Goal: Transaction & Acquisition: Register for event/course

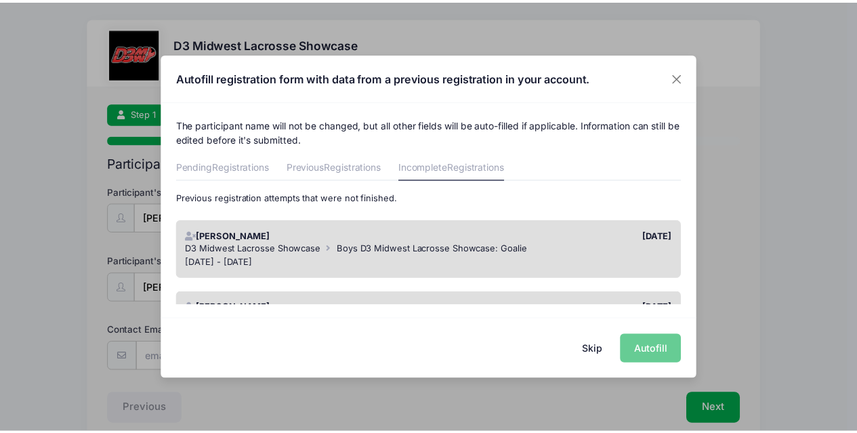
scroll to position [66, 0]
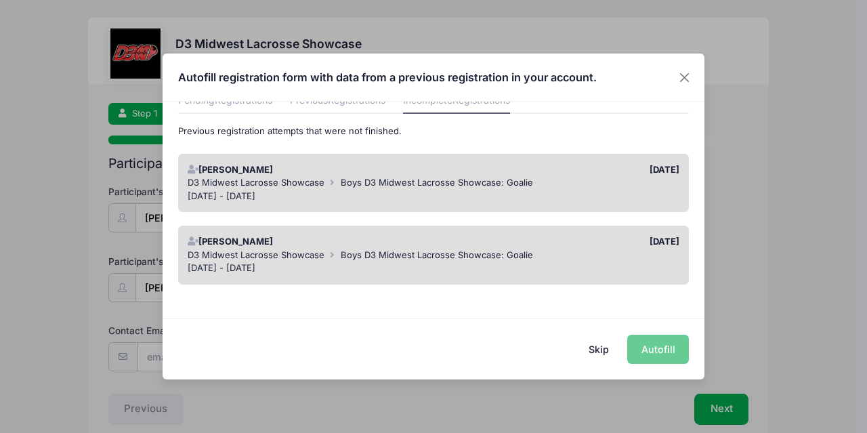
click at [486, 253] on span "Boys D3 Midwest Lacrosse Showcase: Goalie" at bounding box center [437, 254] width 192 height 11
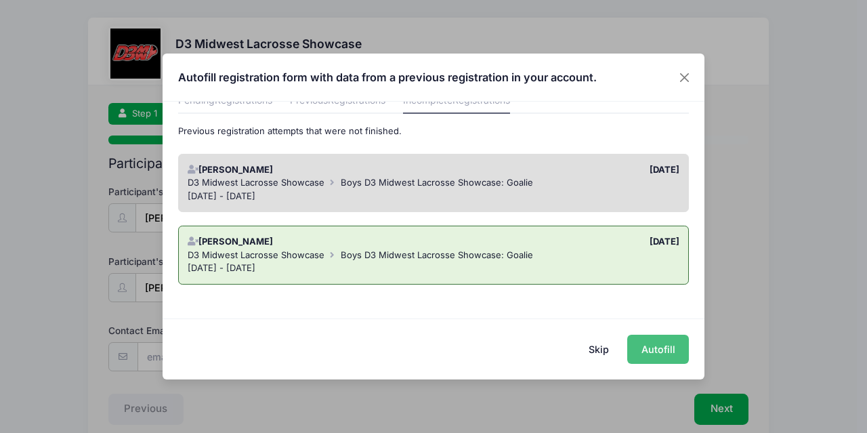
click at [658, 351] on button "Autofill" at bounding box center [658, 349] width 62 height 29
type input "[EMAIL_ADDRESS][DOMAIN_NAME]"
type input "[STREET_ADDRESS]"
type input "[GEOGRAPHIC_DATA]"
select select "MI"
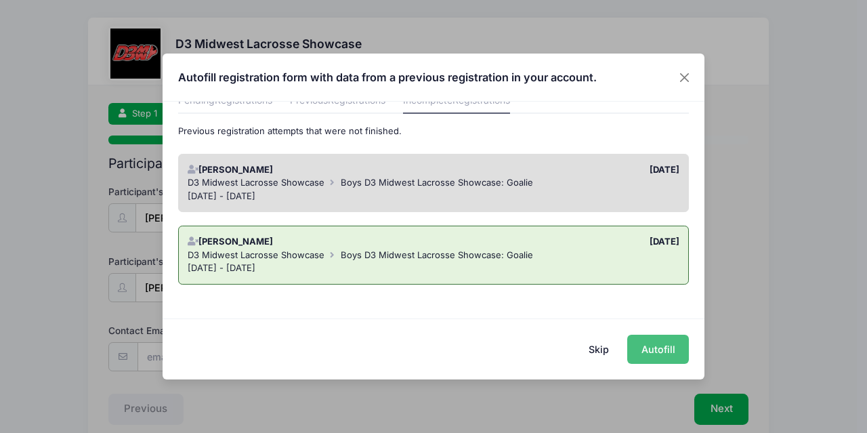
type input "49685"
type input "[DATE]"
type input "16"
type input "6'1&quot;"
type input "170"
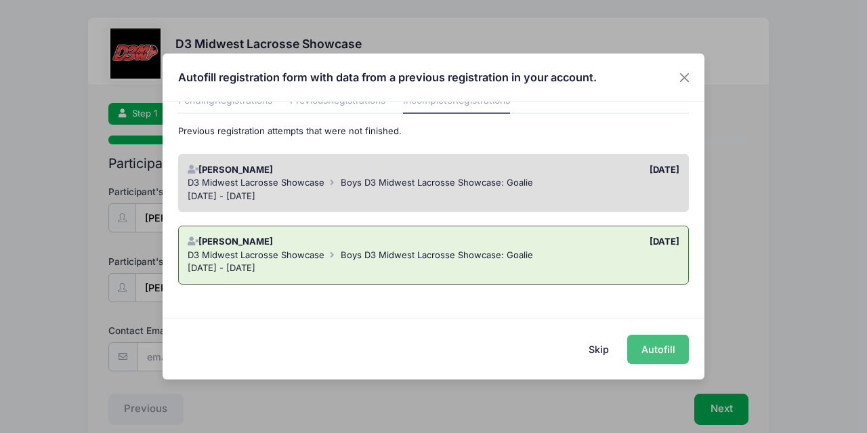
select select "2027"
select select "Goalie"
select select "Right"
type input "2313426737"
type input "2314936799"
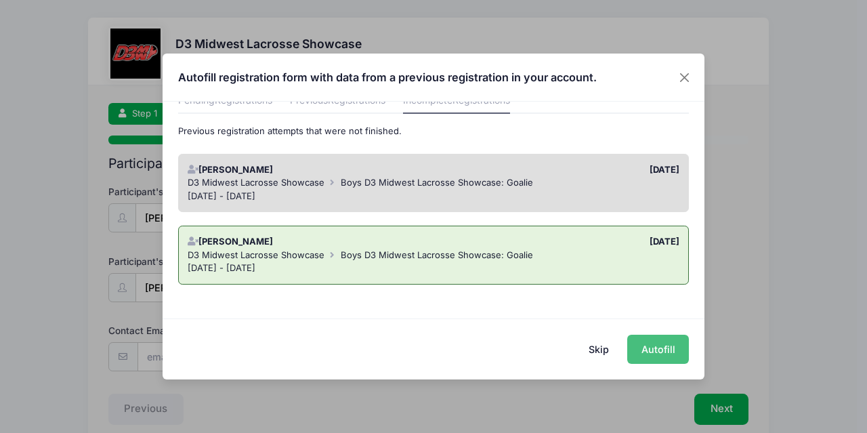
type input "[PERSON_NAME]"
type input "2313426737"
type input "[EMAIL_ADDRESS][DOMAIN_NAME]"
type input "[GEOGRAPHIC_DATA]"
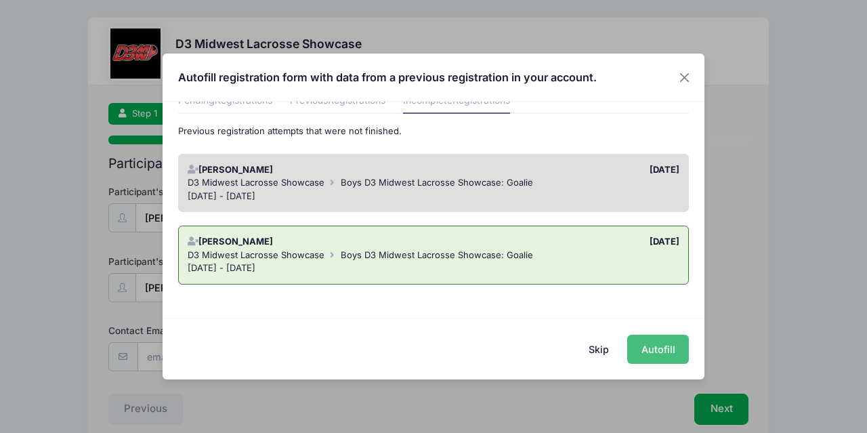
type input "[PERSON_NAME]"
type input "2314927900"
type input "[EMAIL_ADDRESS][DOMAIN_NAME]"
type input "Alpine Skiing, Tennis"
type input "Traverse City United"
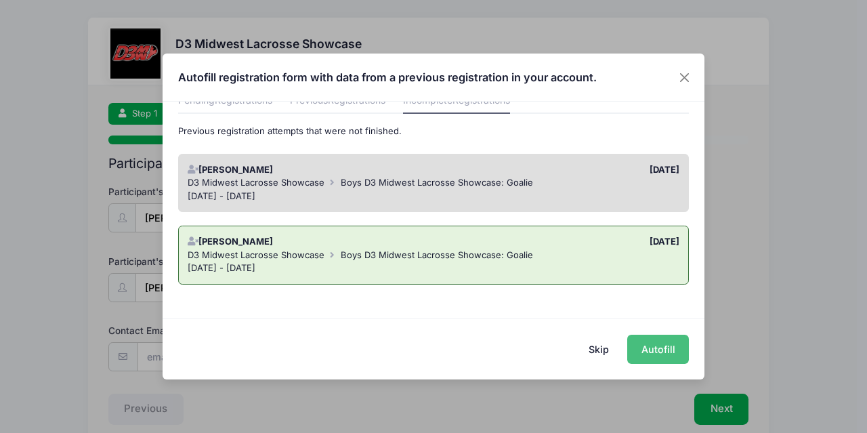
type input "[PERSON_NAME]"
type input "2316681350"
type input "[EMAIL_ADDRESS][DOMAIN_NAME]"
type input "[URL][DOMAIN_NAME]"
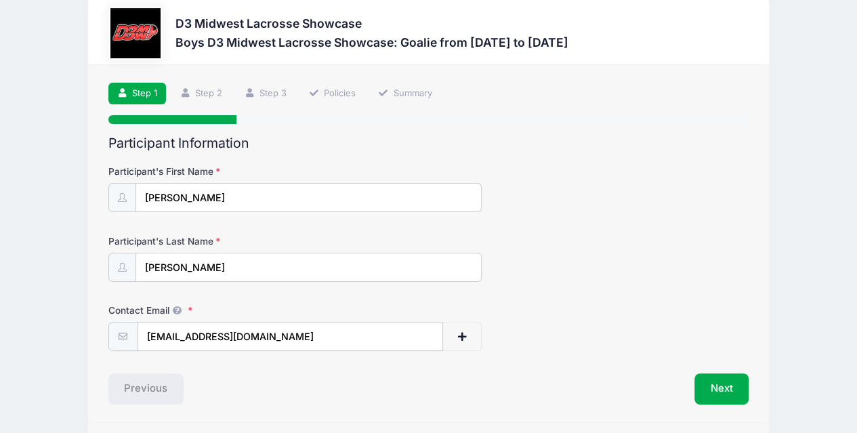
scroll to position [60, 0]
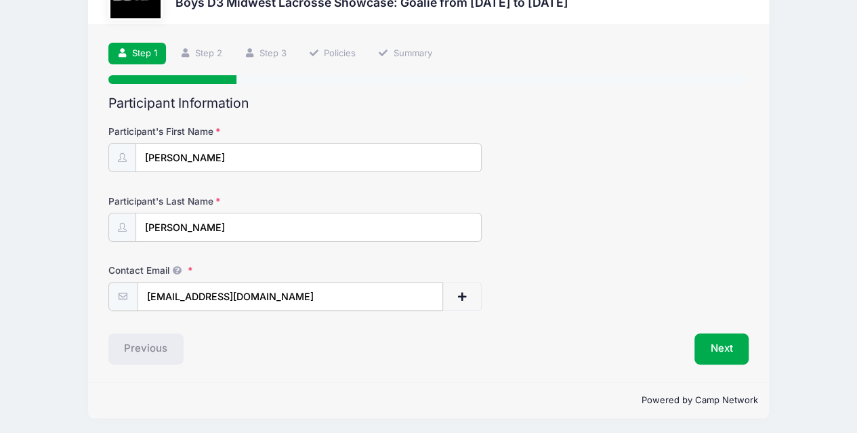
click at [725, 353] on button "Next" at bounding box center [721, 348] width 55 height 31
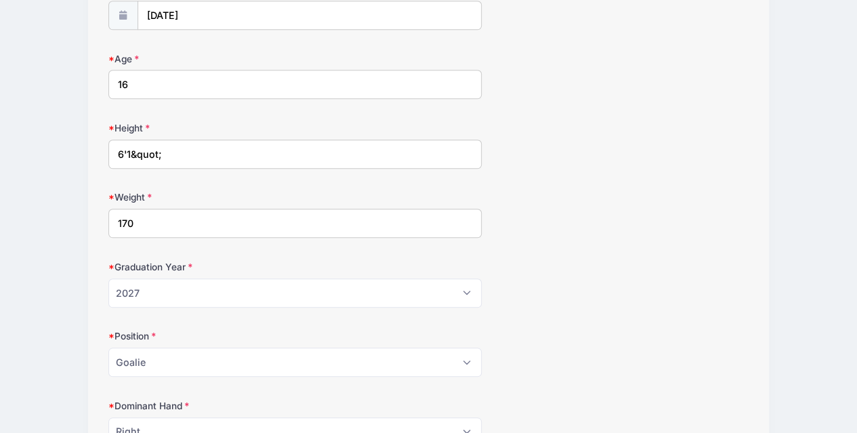
scroll to position [481, 0]
click at [162, 150] on input "6'1&quot;" at bounding box center [295, 153] width 374 height 29
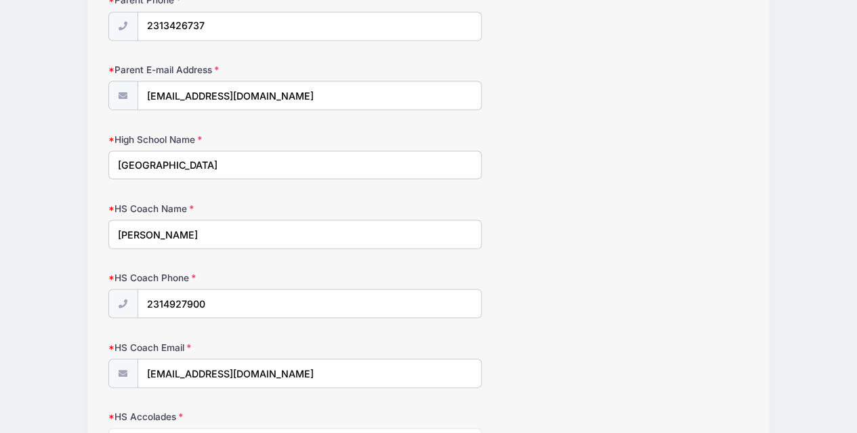
scroll to position [1233, 0]
type input "6'1"
click at [238, 152] on input "[GEOGRAPHIC_DATA]" at bounding box center [295, 164] width 374 height 29
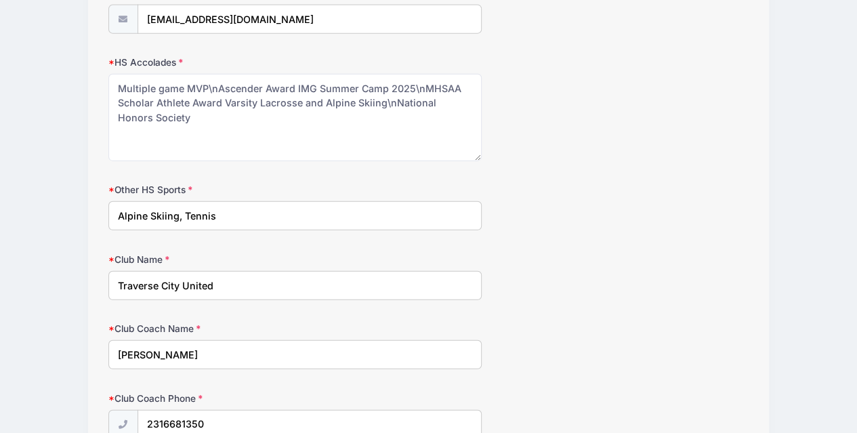
scroll to position [1588, 0]
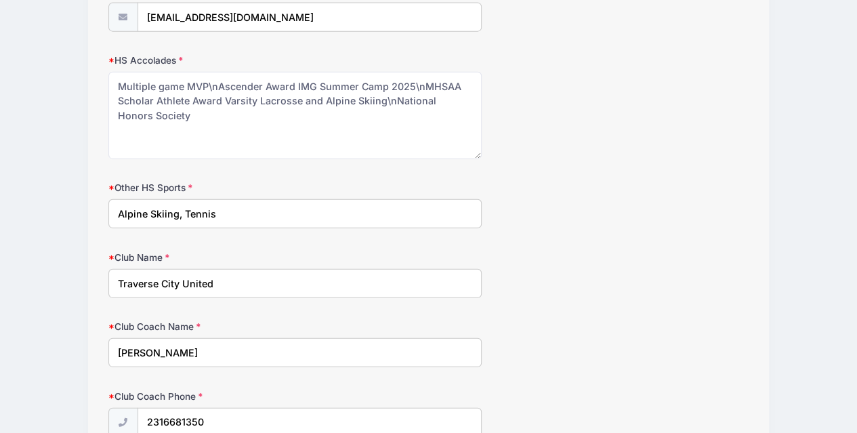
type input "[GEOGRAPHIC_DATA]"
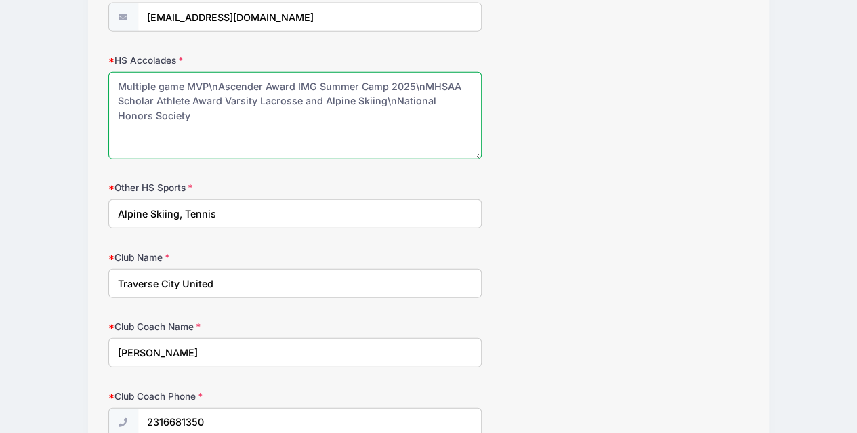
click at [216, 77] on textarea "Multiple game MVP\nAscender Award IMG Summer Camp 2025\nMHSAA Scholar Athlete A…" at bounding box center [295, 115] width 374 height 87
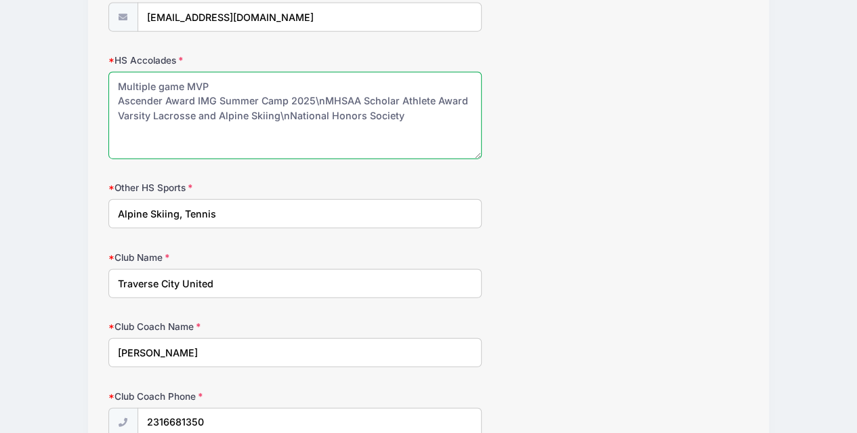
click at [325, 90] on textarea "Multiple game MVP\nAscender Award IMG Summer Camp 2025\nMHSAA Scholar Athlete A…" at bounding box center [295, 115] width 374 height 87
click at [426, 104] on textarea "Multiple game MVP\nAscender Award IMG Summer Camp 2025\nMHSAA Scholar Athlete A…" at bounding box center [295, 115] width 374 height 87
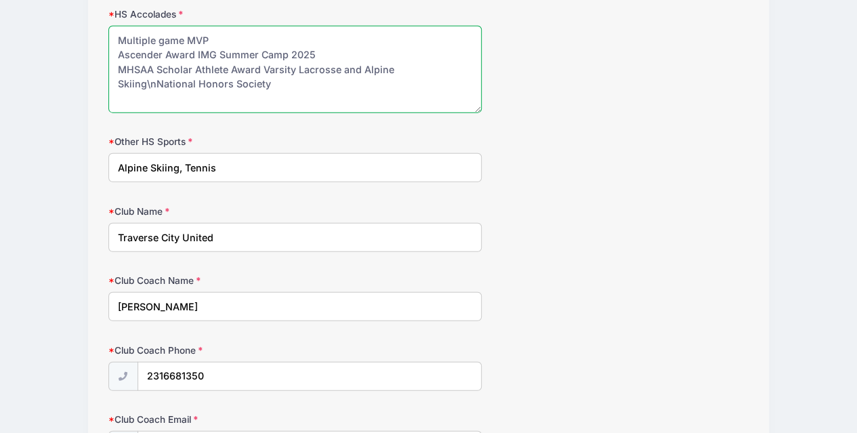
scroll to position [1566, 0]
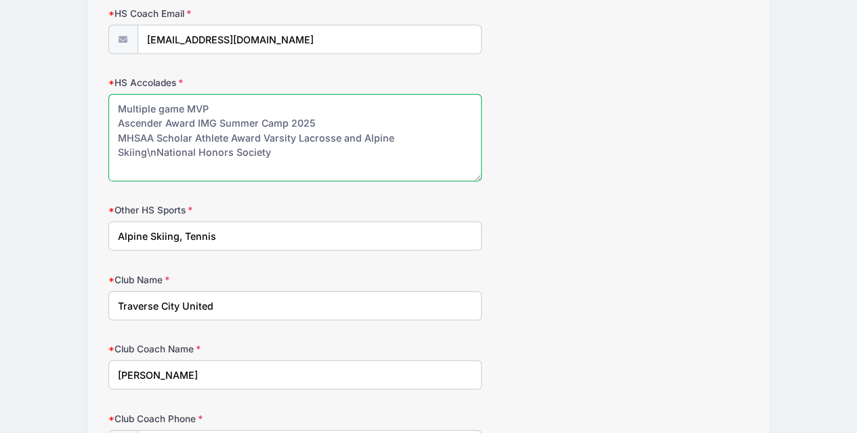
click at [433, 121] on textarea "Multiple game MVP\nAscender Award IMG Summer Camp 2025\nMHSAA Scholar Athlete A…" at bounding box center [295, 137] width 374 height 87
click at [241, 151] on textarea "Multiple game MVP\nAscender Award IMG Summer Camp 2025\nMHSAA Scholar Athlete A…" at bounding box center [295, 137] width 374 height 87
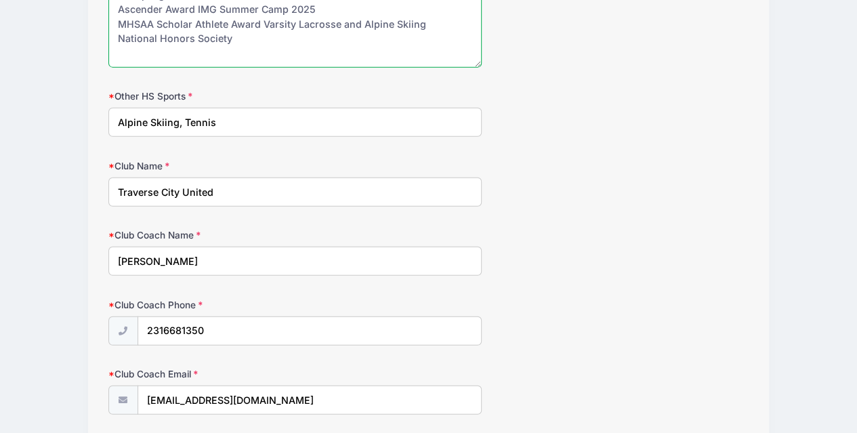
scroll to position [1858, 0]
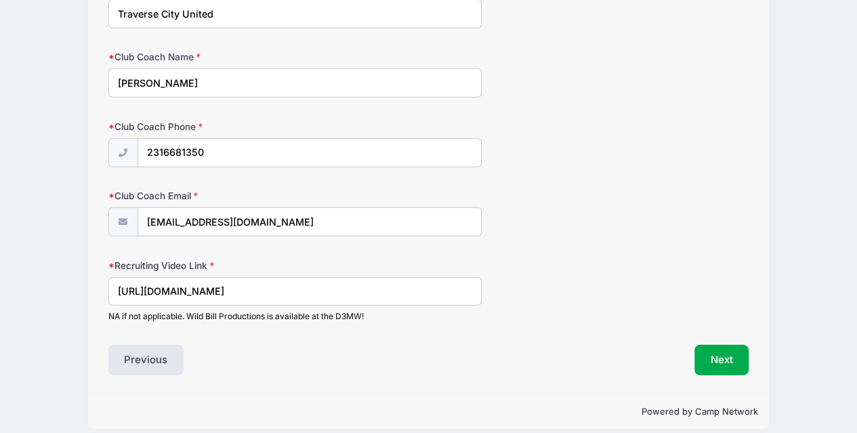
type textarea "Multiple game MVP Ascender Award IMG Summer Camp 2025 MHSAA Scholar Athlete Awa…"
click at [730, 349] on button "Next" at bounding box center [721, 360] width 55 height 31
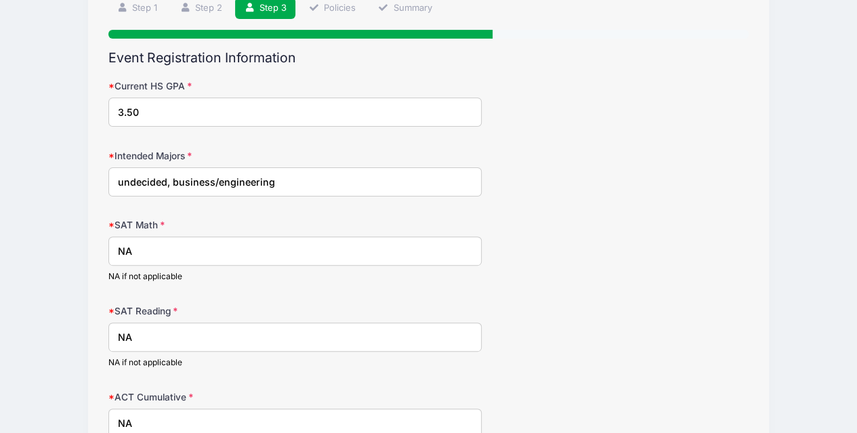
scroll to position [107, 0]
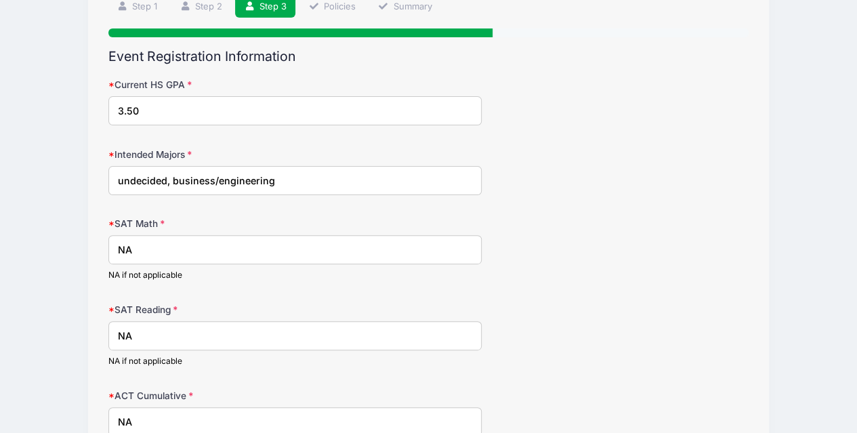
click at [283, 175] on input "undecided, business/engineering" at bounding box center [295, 180] width 374 height 29
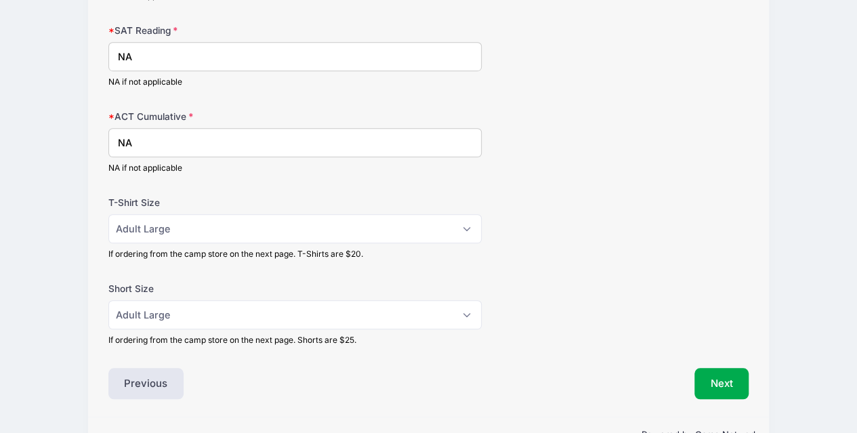
scroll to position [419, 0]
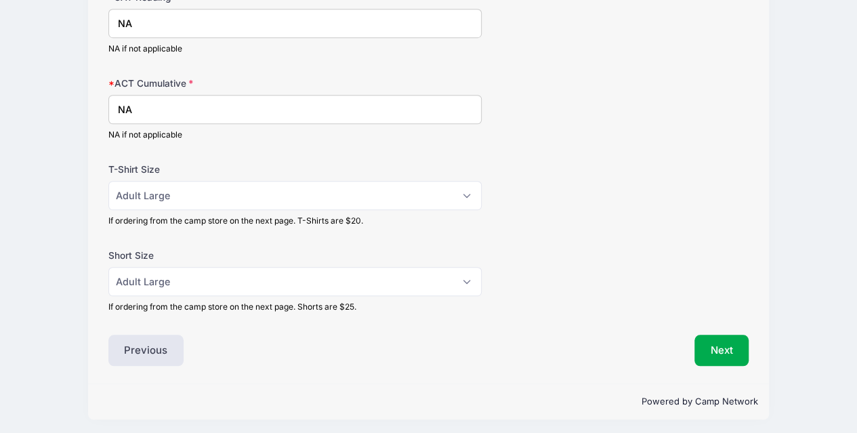
type input "undecided, business"
click at [727, 350] on button "Next" at bounding box center [721, 350] width 55 height 31
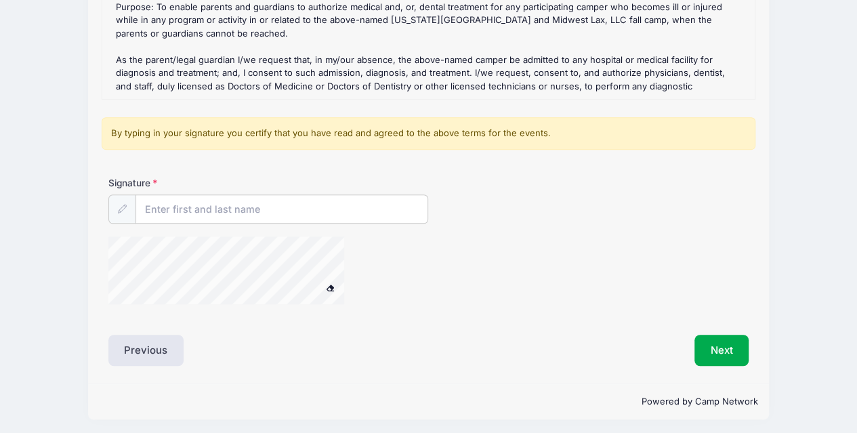
scroll to position [295, 0]
click at [172, 204] on input "Signature" at bounding box center [282, 208] width 292 height 29
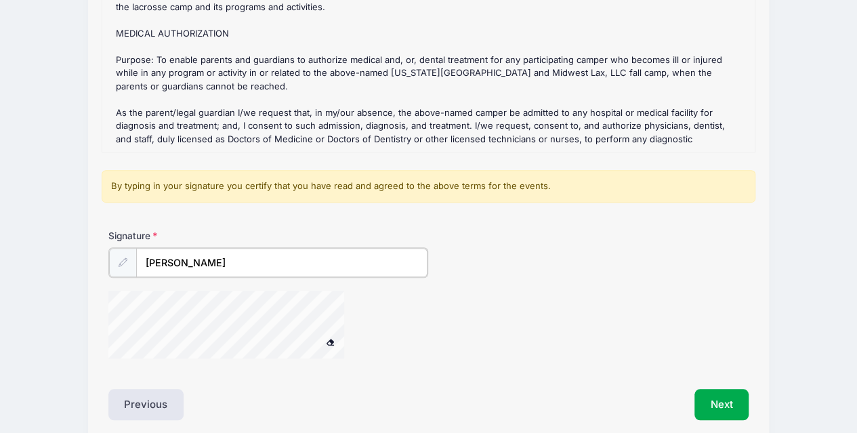
scroll to position [238, 0]
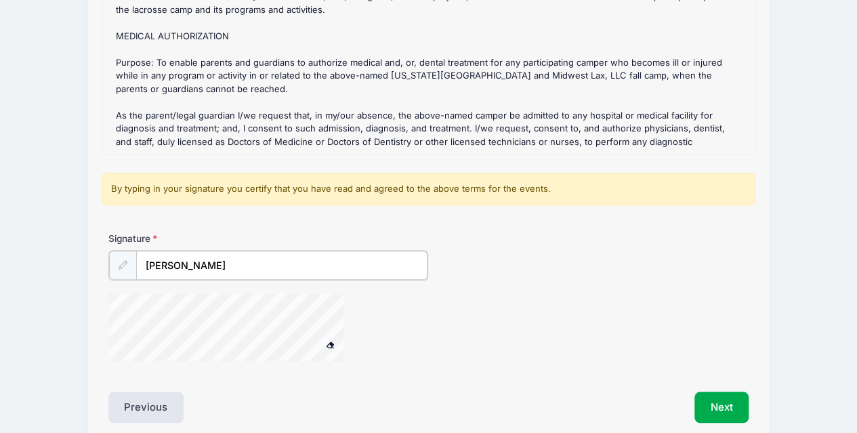
type input "[PERSON_NAME]"
click at [716, 409] on button "Next" at bounding box center [721, 405] width 55 height 31
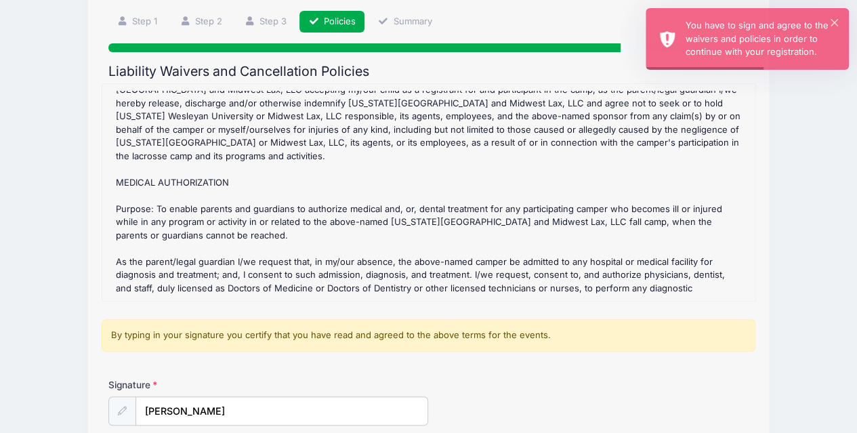
scroll to position [0, 0]
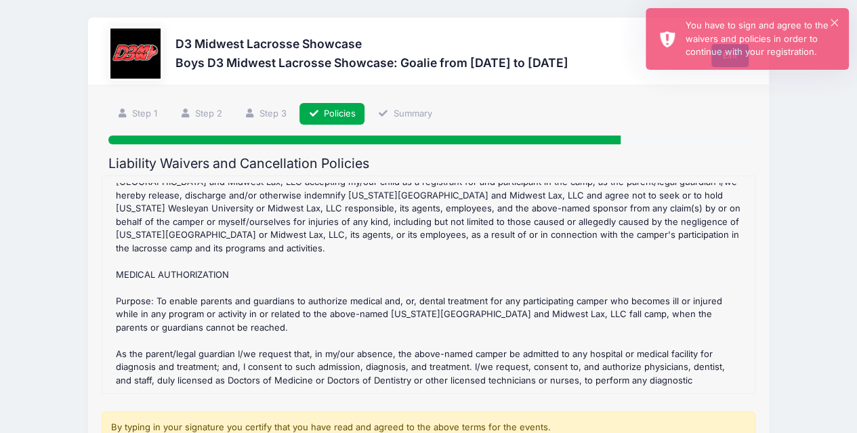
click at [828, 21] on div "You have to sign and agree to the waivers and policies in order to continue wit…" at bounding box center [761, 39] width 152 height 40
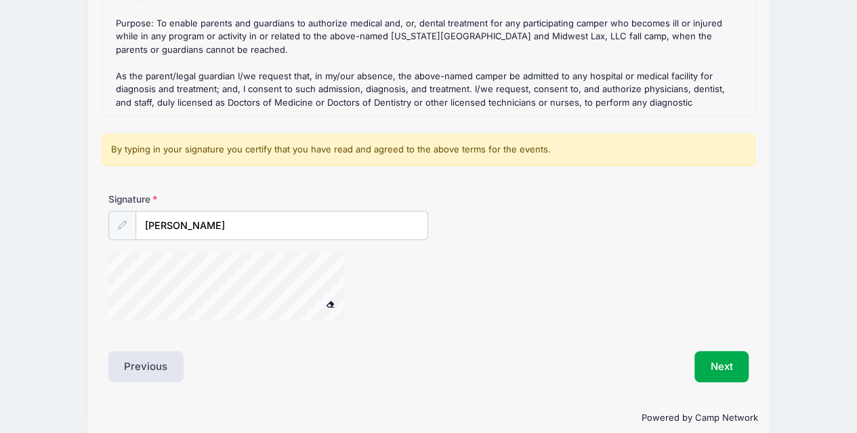
scroll to position [287, 0]
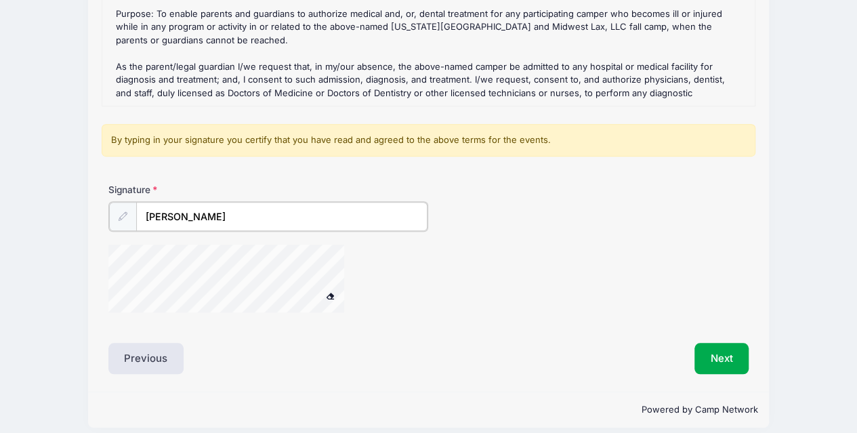
click at [240, 215] on input "[PERSON_NAME]" at bounding box center [282, 216] width 292 height 29
click at [721, 356] on button "Next" at bounding box center [721, 356] width 55 height 31
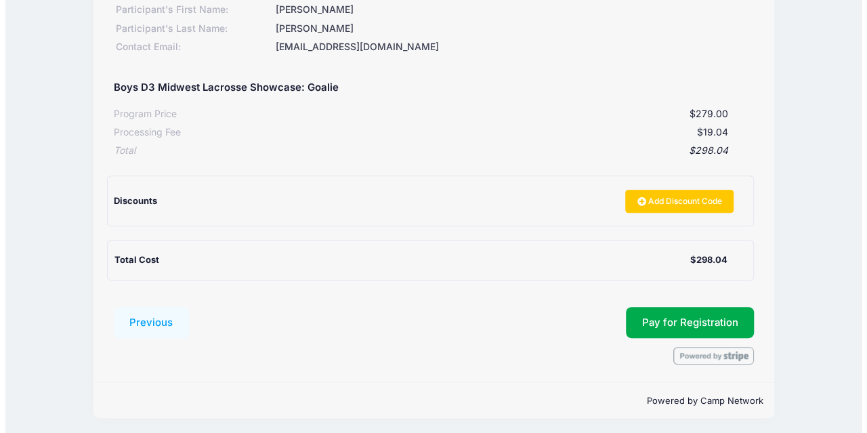
scroll to position [208, 0]
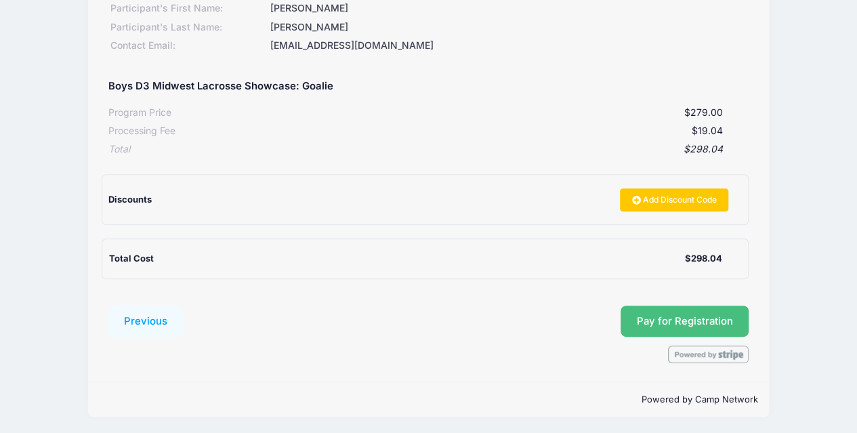
click at [696, 322] on button "Pay for Registration" at bounding box center [684, 320] width 129 height 31
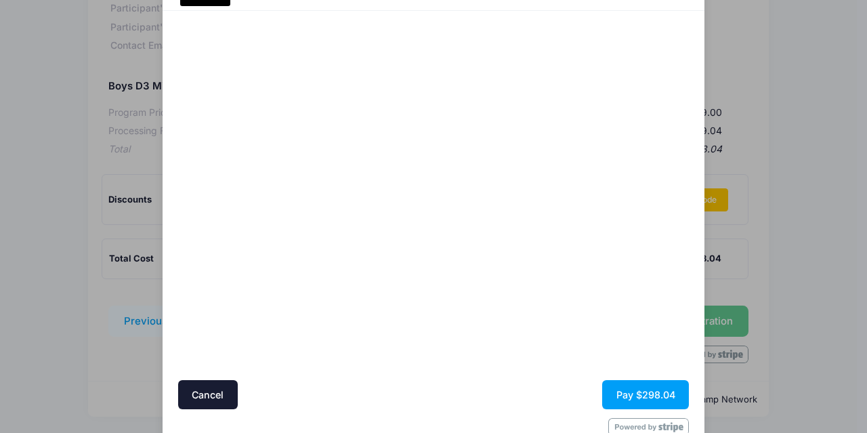
scroll to position [110, 0]
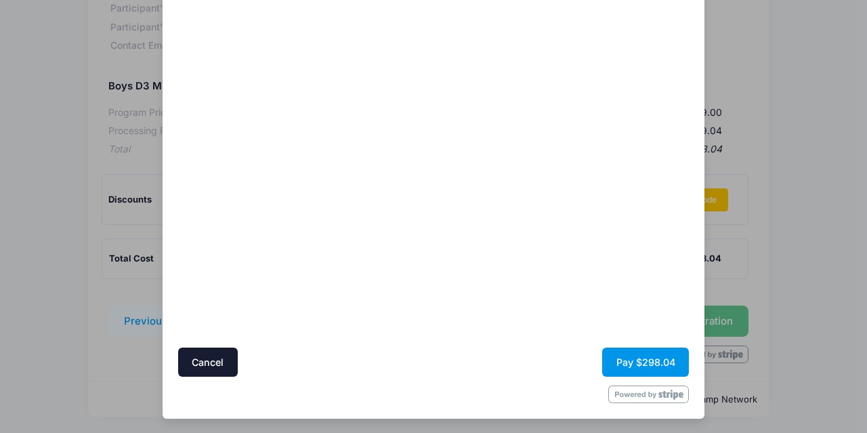
click at [655, 361] on button "Pay $298.04" at bounding box center [645, 361] width 87 height 29
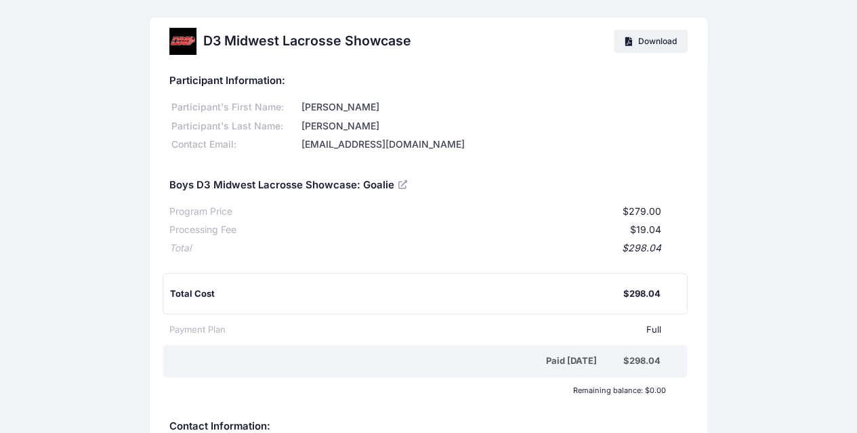
click at [736, 293] on div "D3 Midwest Lacrosse Showcase Download Participant Information: Participant's Fi…" at bounding box center [428, 293] width 857 height 550
click at [654, 39] on span "Download" at bounding box center [657, 41] width 39 height 10
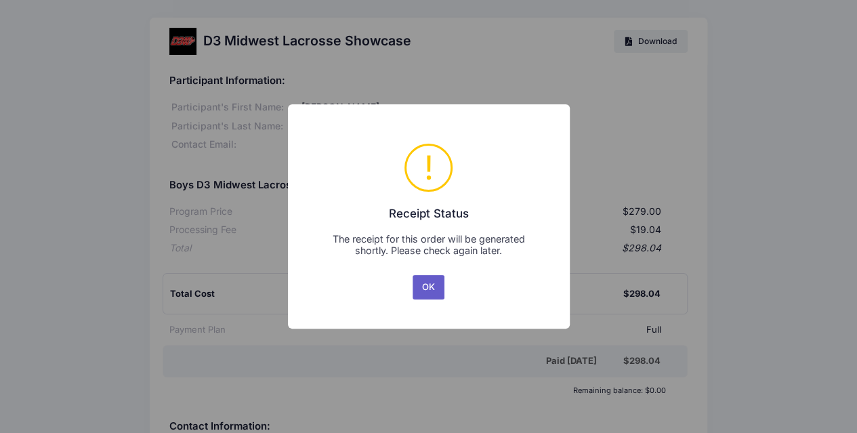
click at [430, 287] on button "OK" at bounding box center [428, 287] width 33 height 24
